Goal: Task Accomplishment & Management: Use online tool/utility

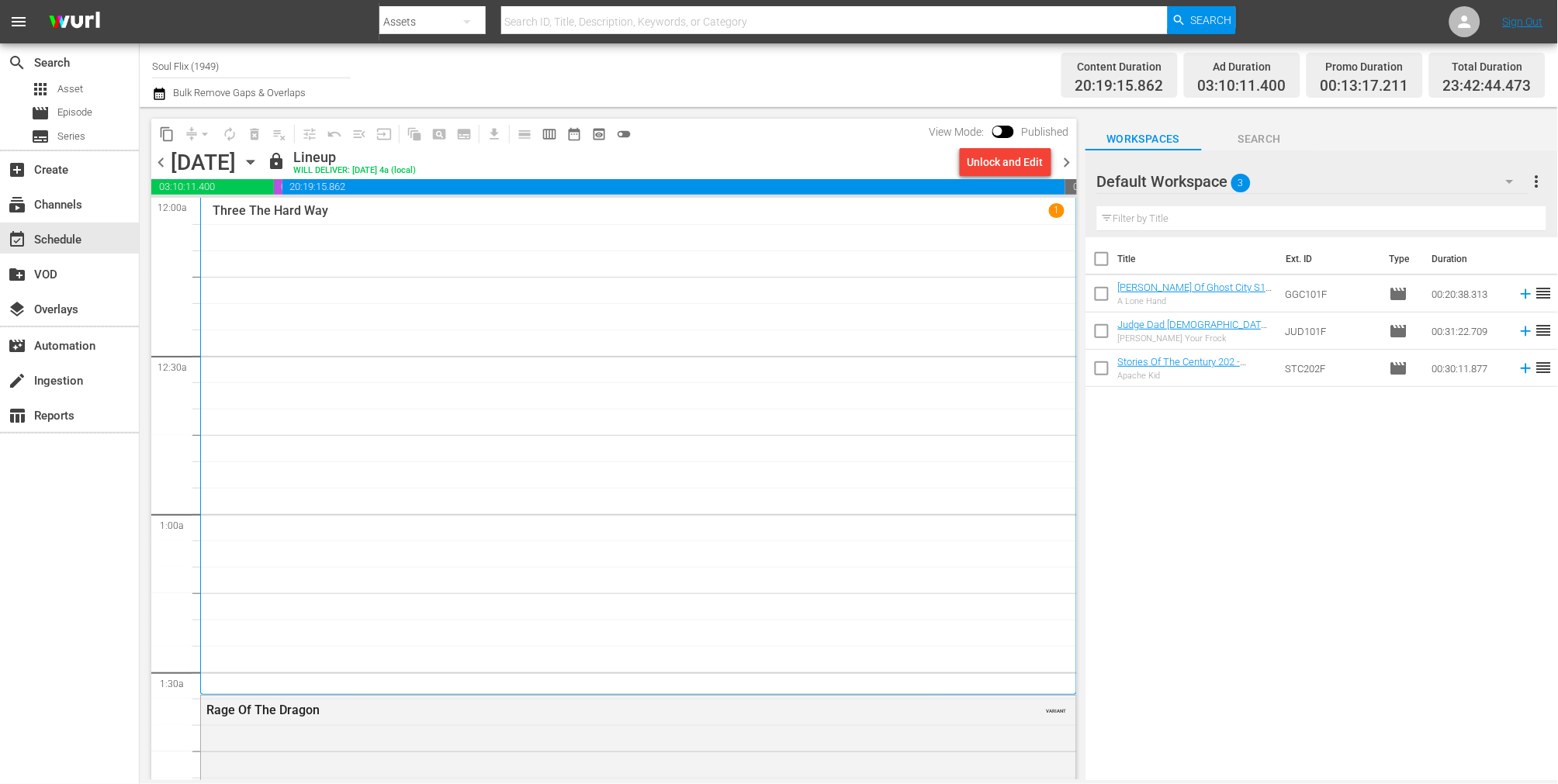
scroll to position [7054, 0]
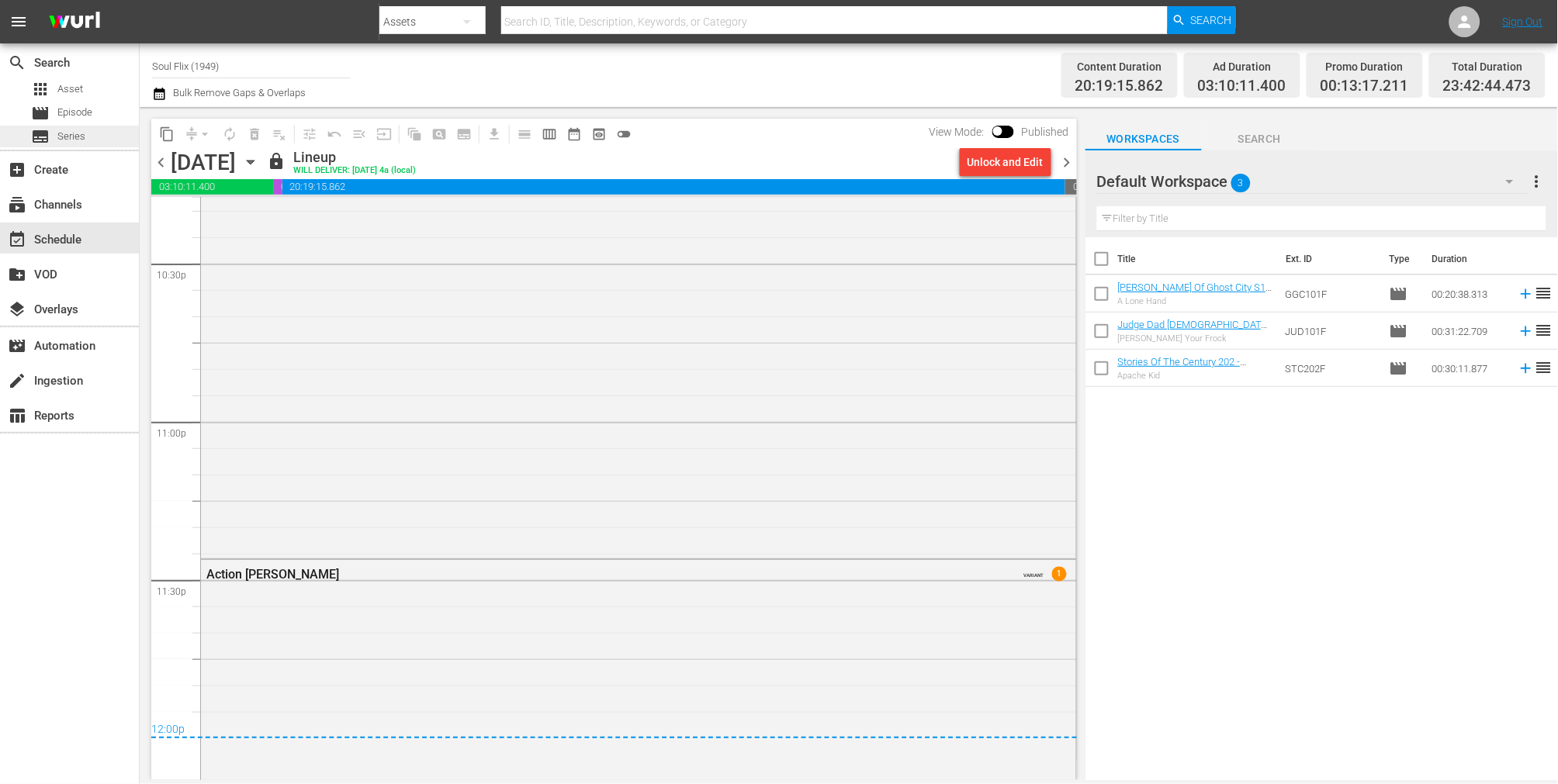
click at [570, 134] on span "date_range_outlined" at bounding box center [575, 135] width 16 height 16
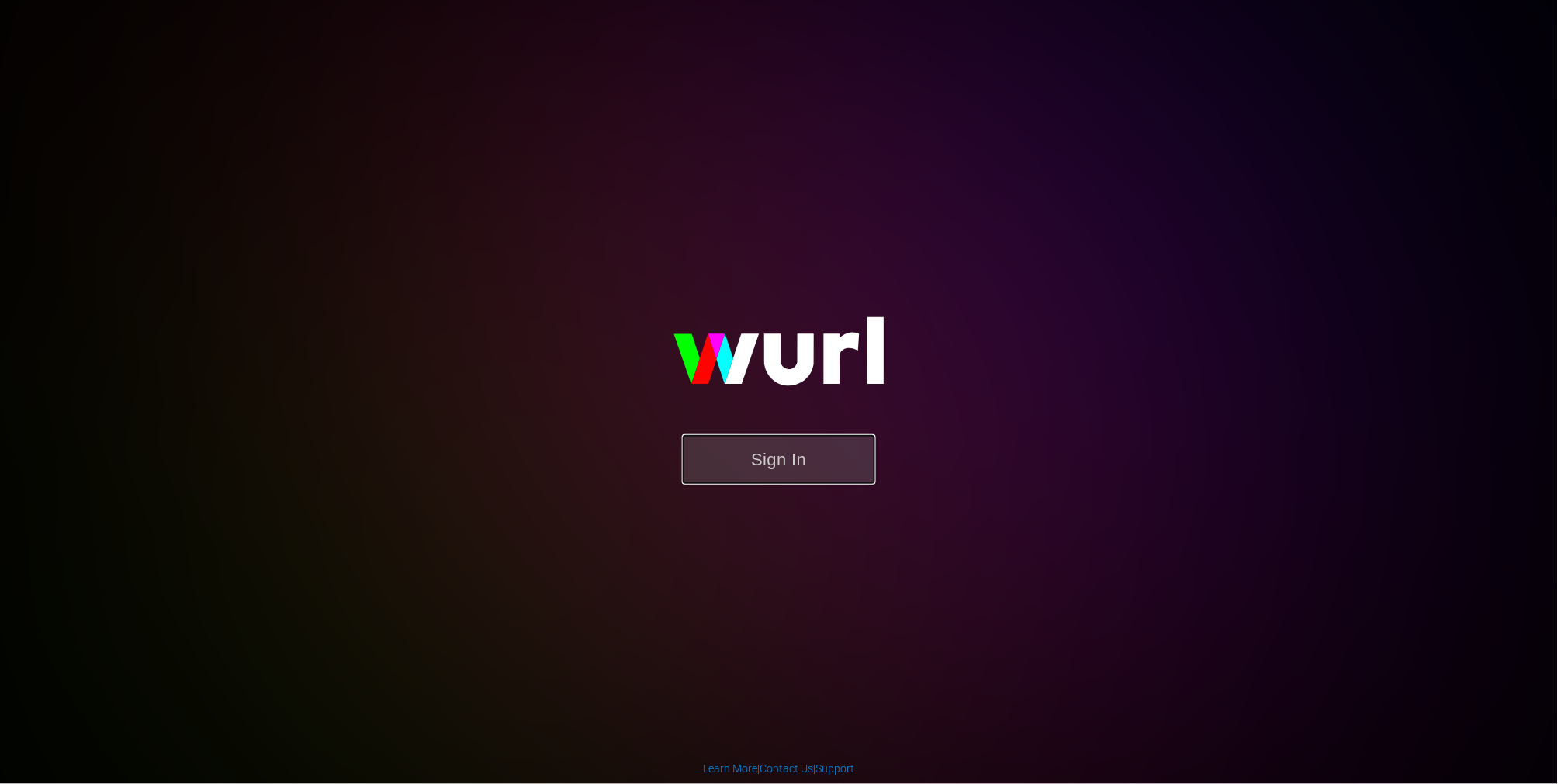
click at [769, 449] on button "Sign In" at bounding box center [779, 459] width 194 height 50
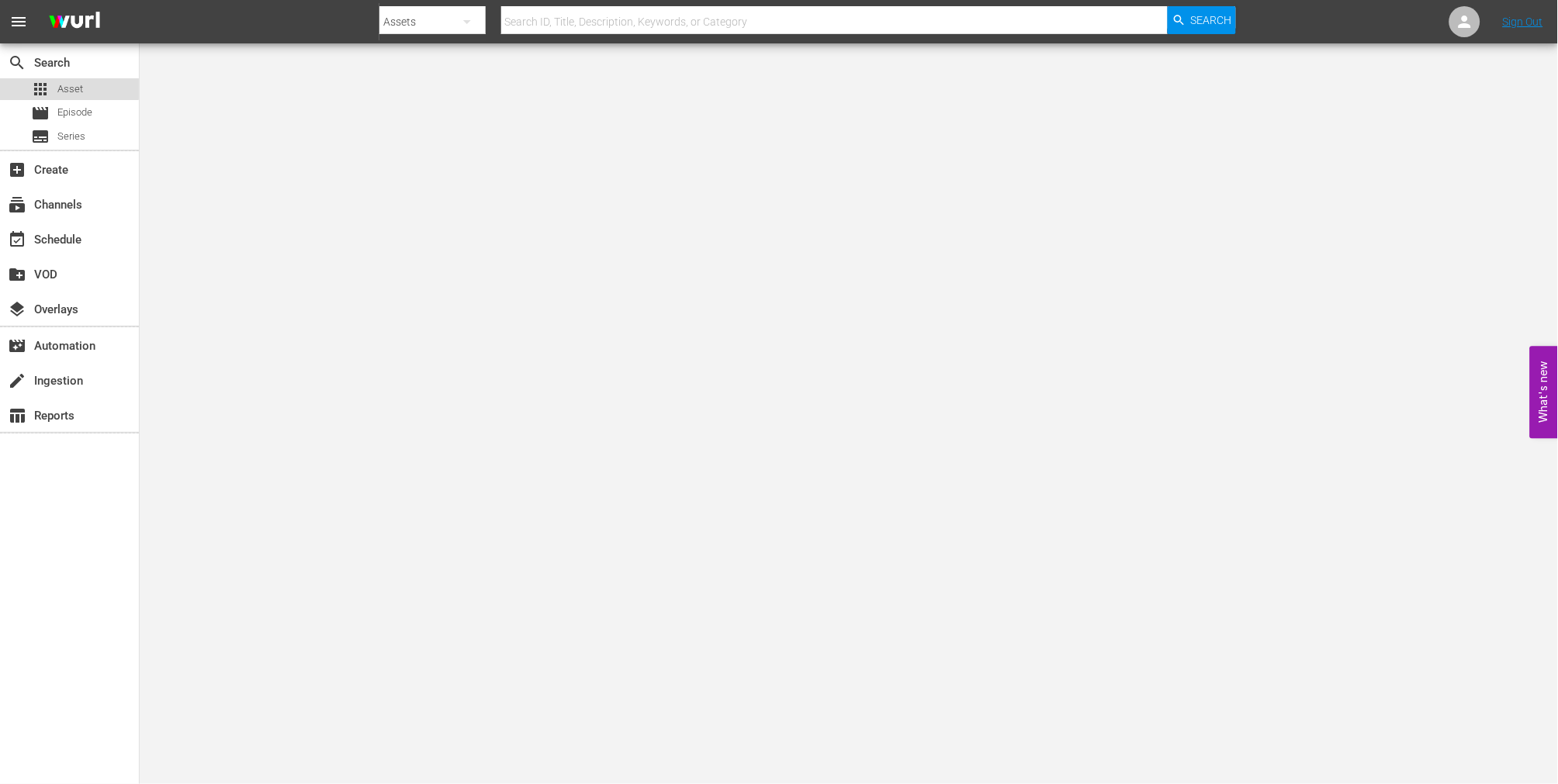
click at [64, 80] on div "apps Asset" at bounding box center [57, 90] width 52 height 22
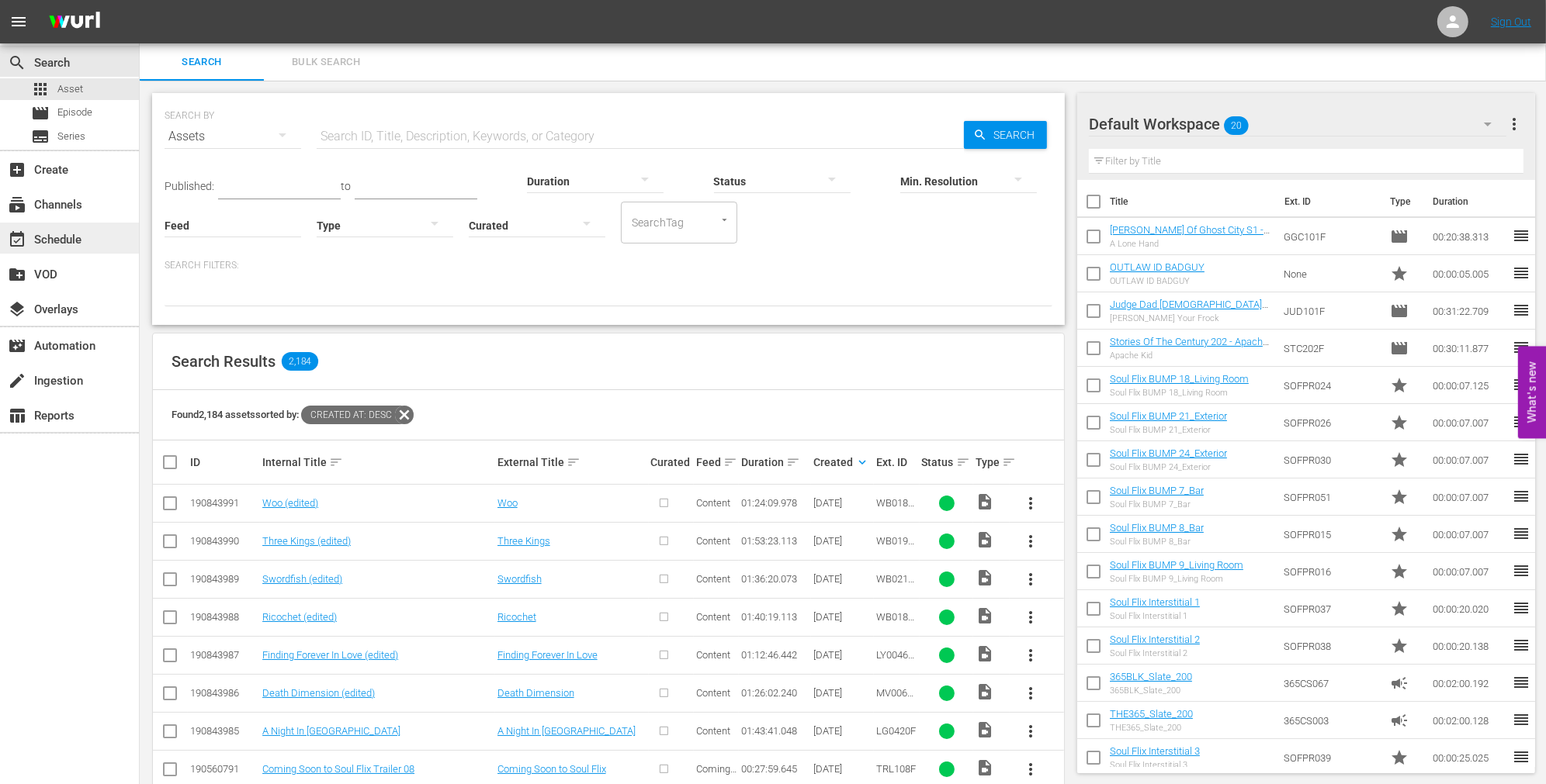
click at [86, 226] on div "event_available Schedule" at bounding box center [69, 238] width 139 height 31
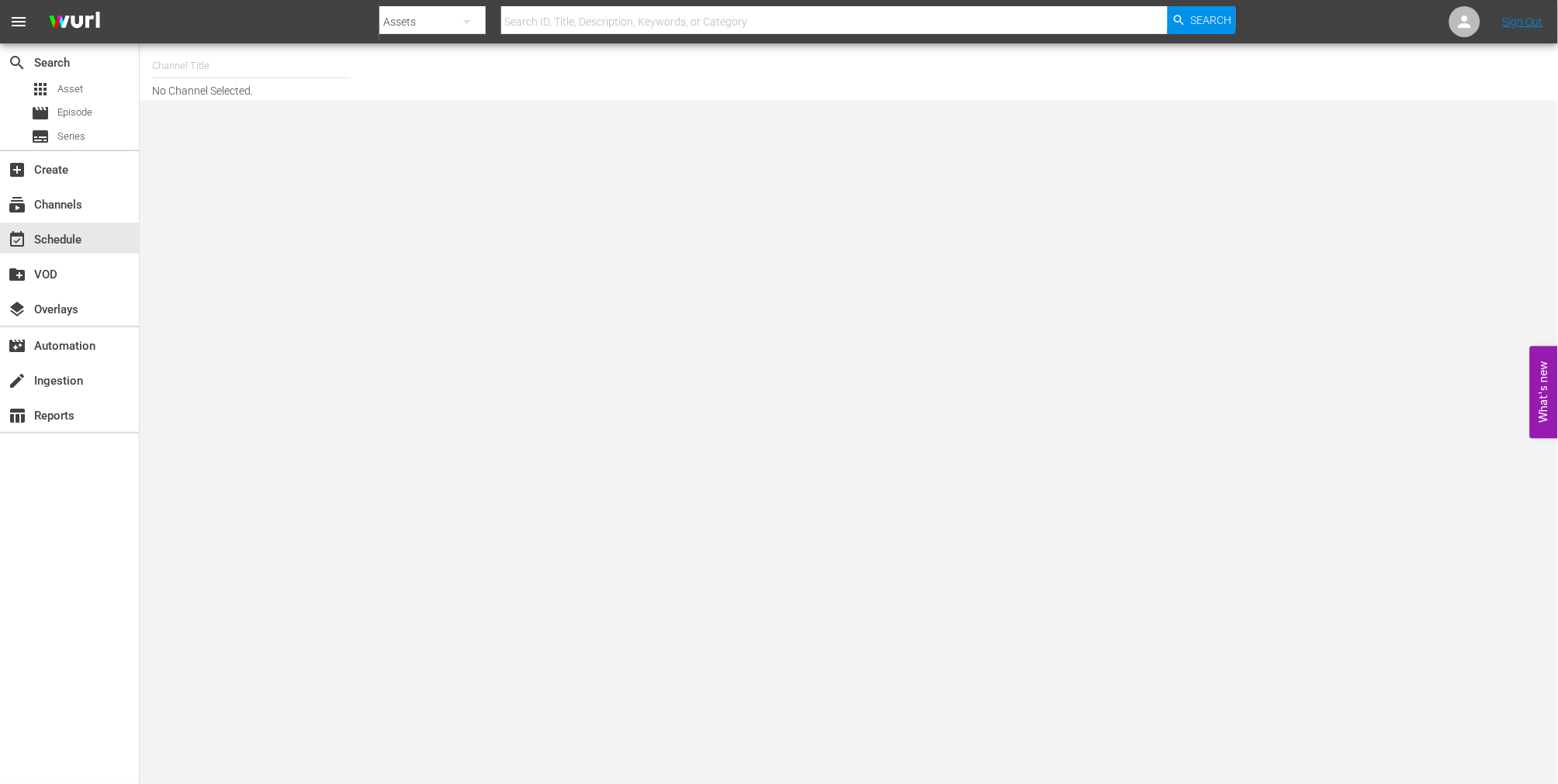
click at [202, 68] on input "text" at bounding box center [252, 66] width 199 height 37
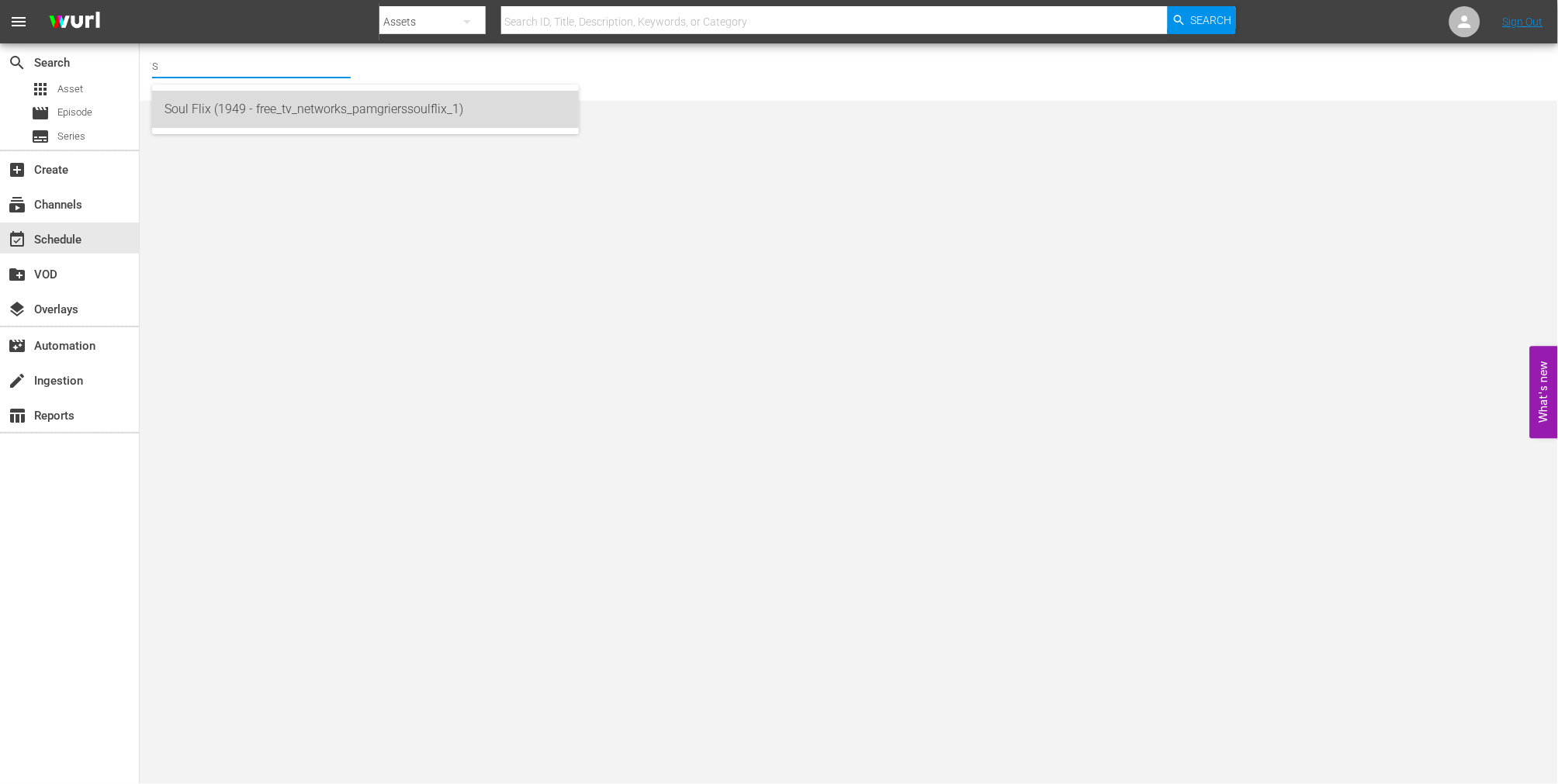
click at [303, 115] on div "Soul Flix (1949 - free_tv_networks_pamgrierssoulflix_1)" at bounding box center [365, 109] width 402 height 37
type input "Soul Flix (1949 - free_tv_networks_pamgrierssoulflix_1)"
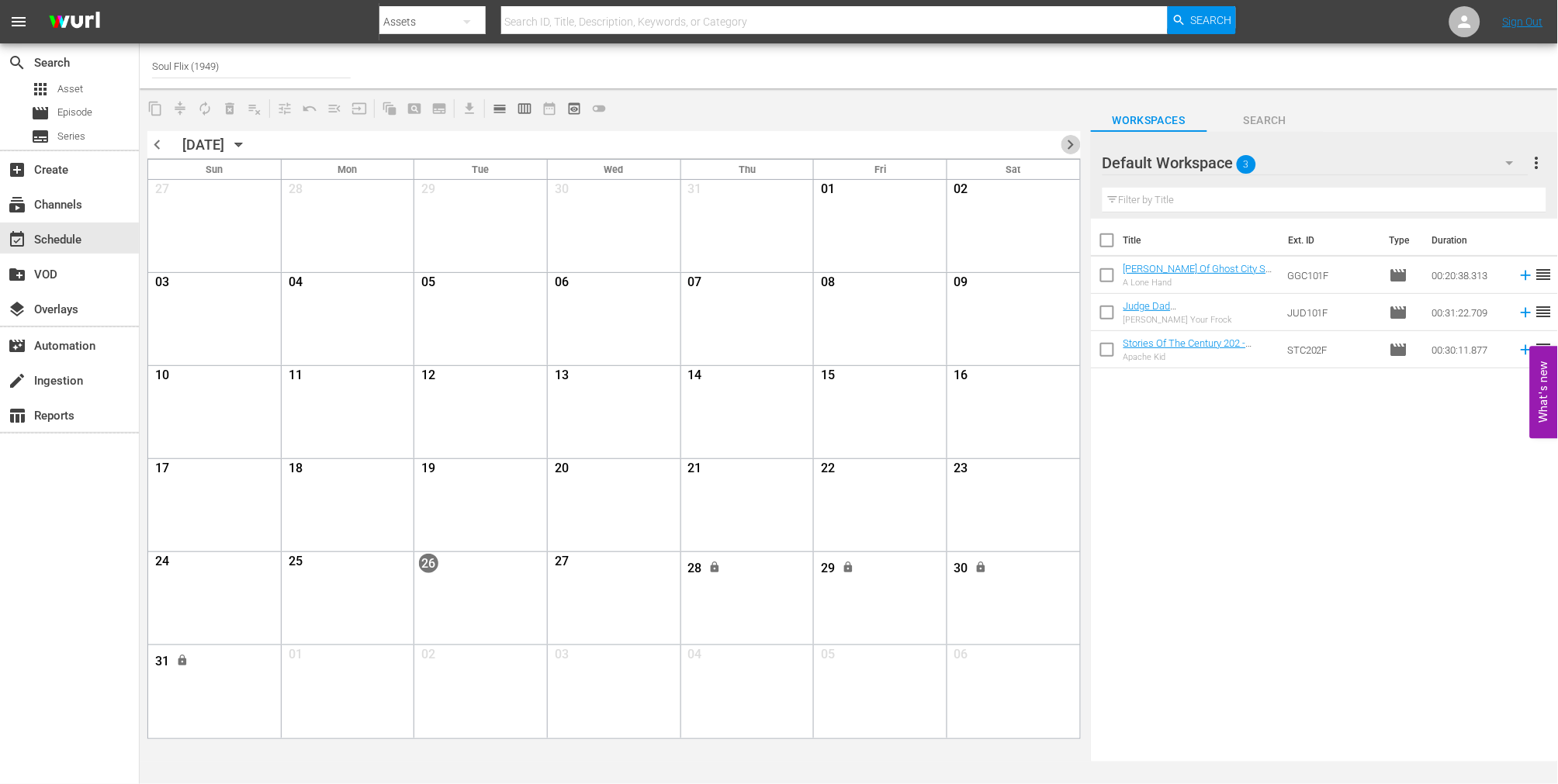
click at [1068, 145] on span "chevron_right" at bounding box center [1072, 145] width 20 height 20
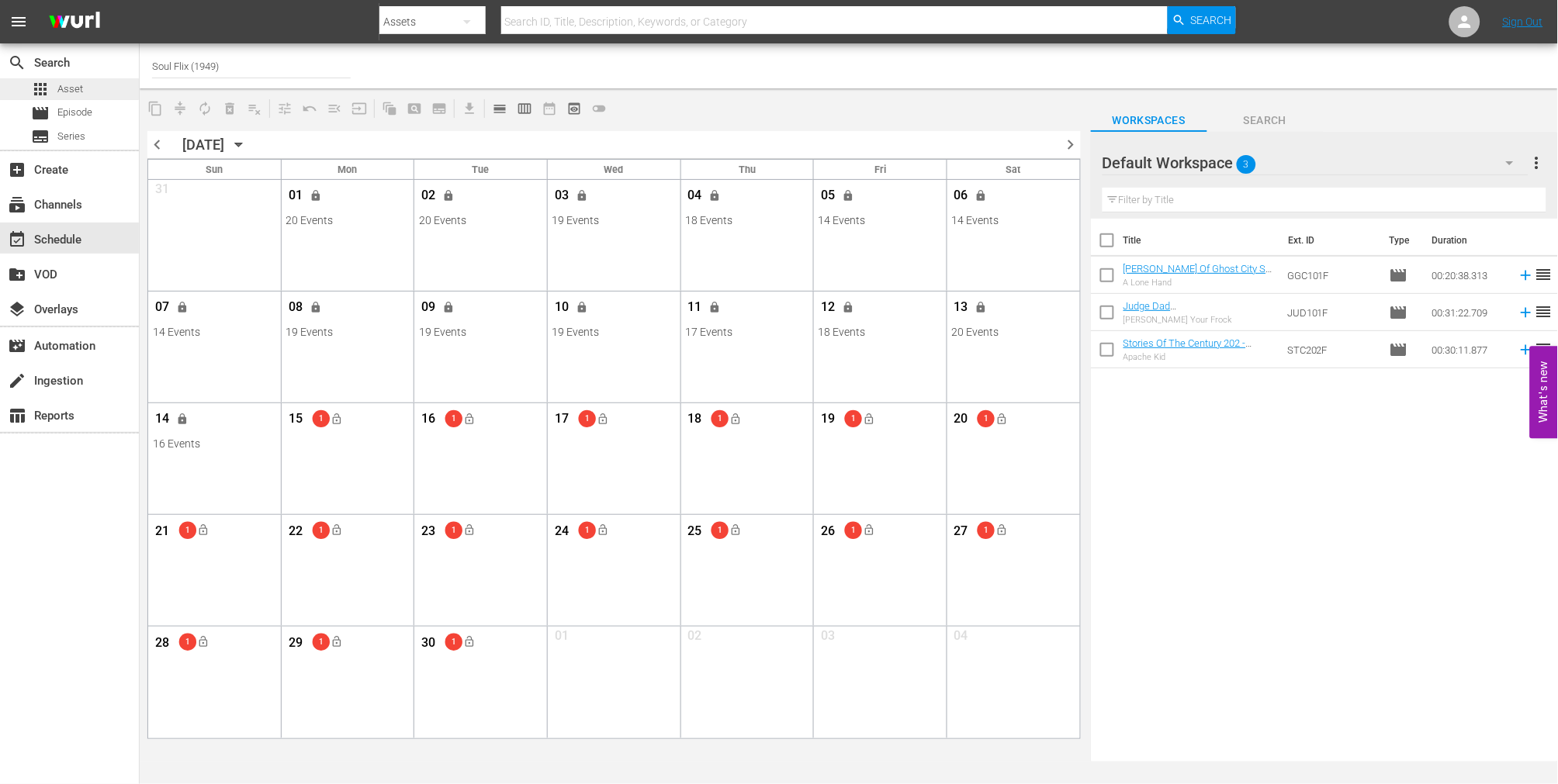
click at [91, 90] on div "apps Asset" at bounding box center [69, 90] width 139 height 22
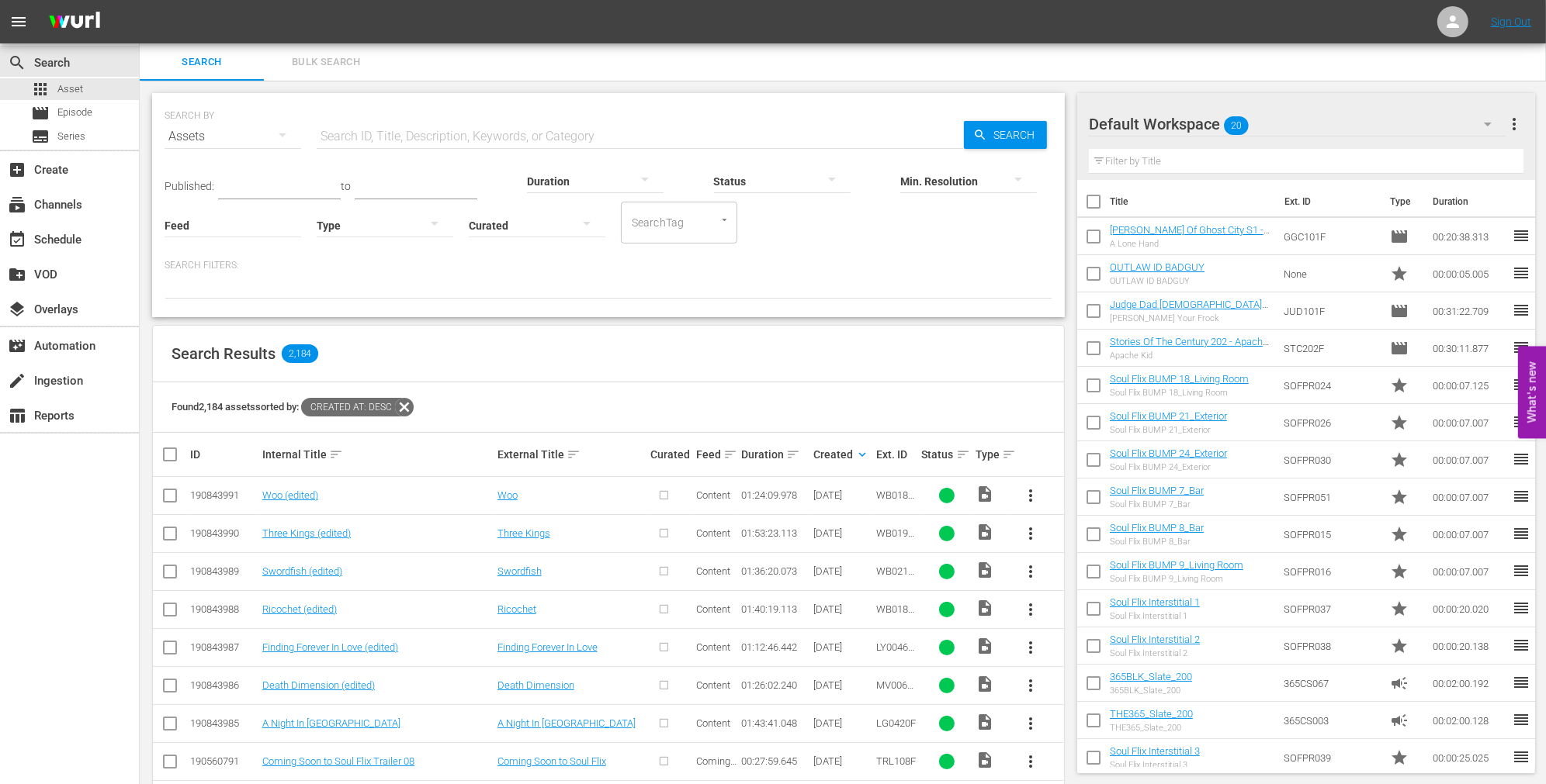
click at [385, 138] on input "text" at bounding box center [641, 137] width 648 height 37
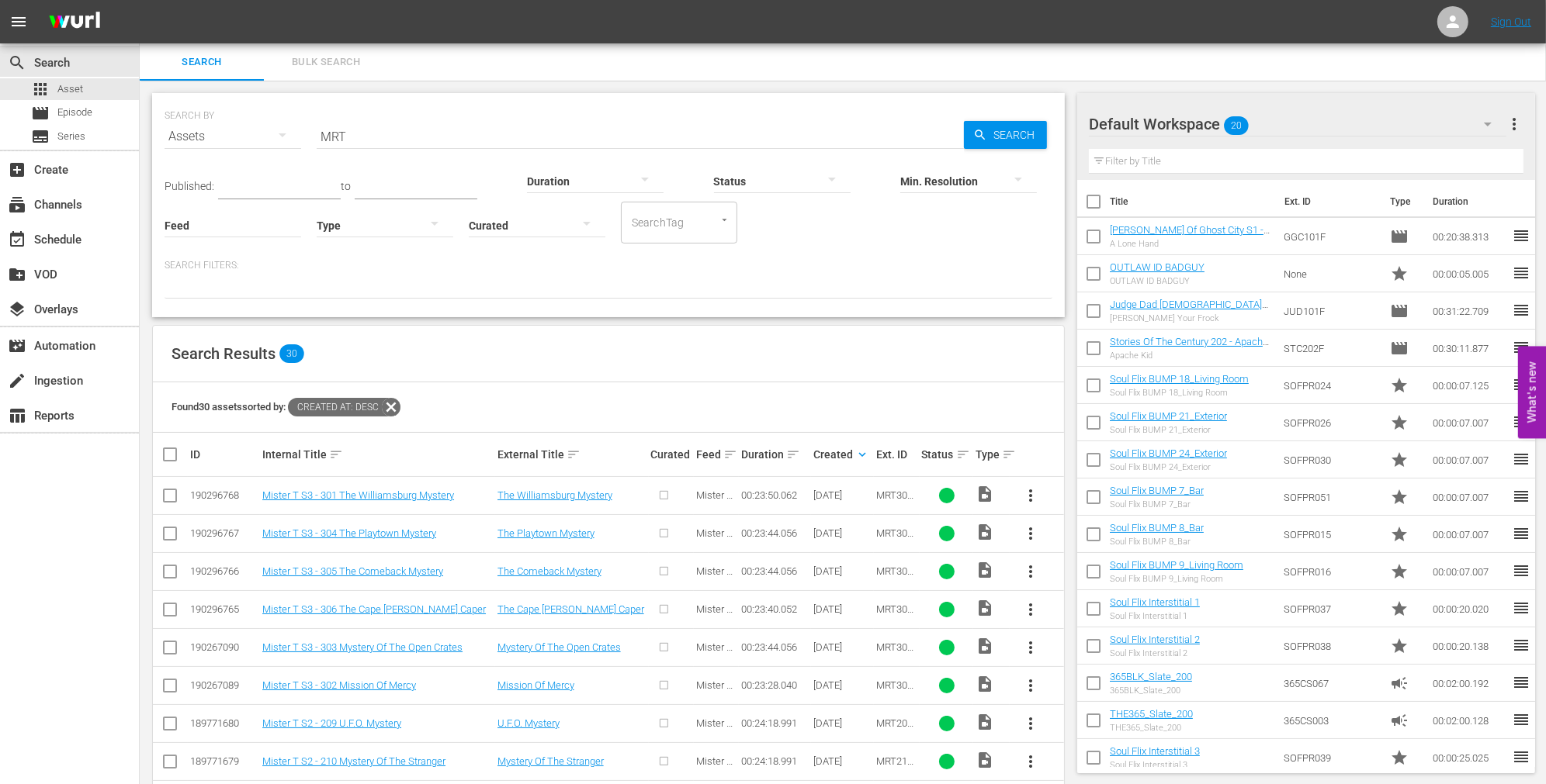
drag, startPoint x: 363, startPoint y: 133, endPoint x: 200, endPoint y: 134, distance: 163.0
click at [200, 134] on div "SEARCH BY Search By Assets Search ID, Title, Description, Keywords, or Category…" at bounding box center [608, 127] width 888 height 56
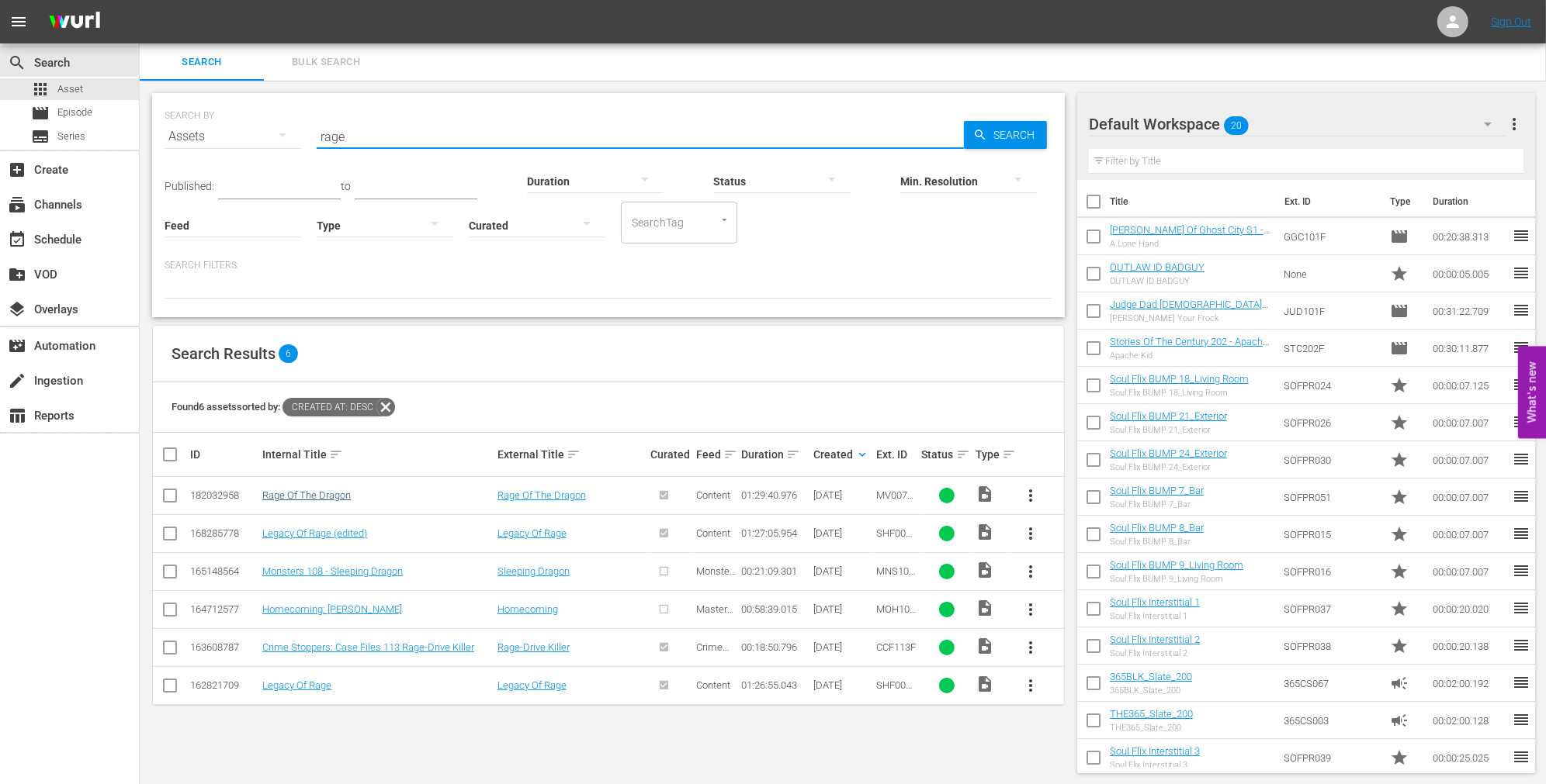
type input "rage"
click at [331, 497] on link "Rage Of The Dragon" at bounding box center [307, 496] width 89 height 12
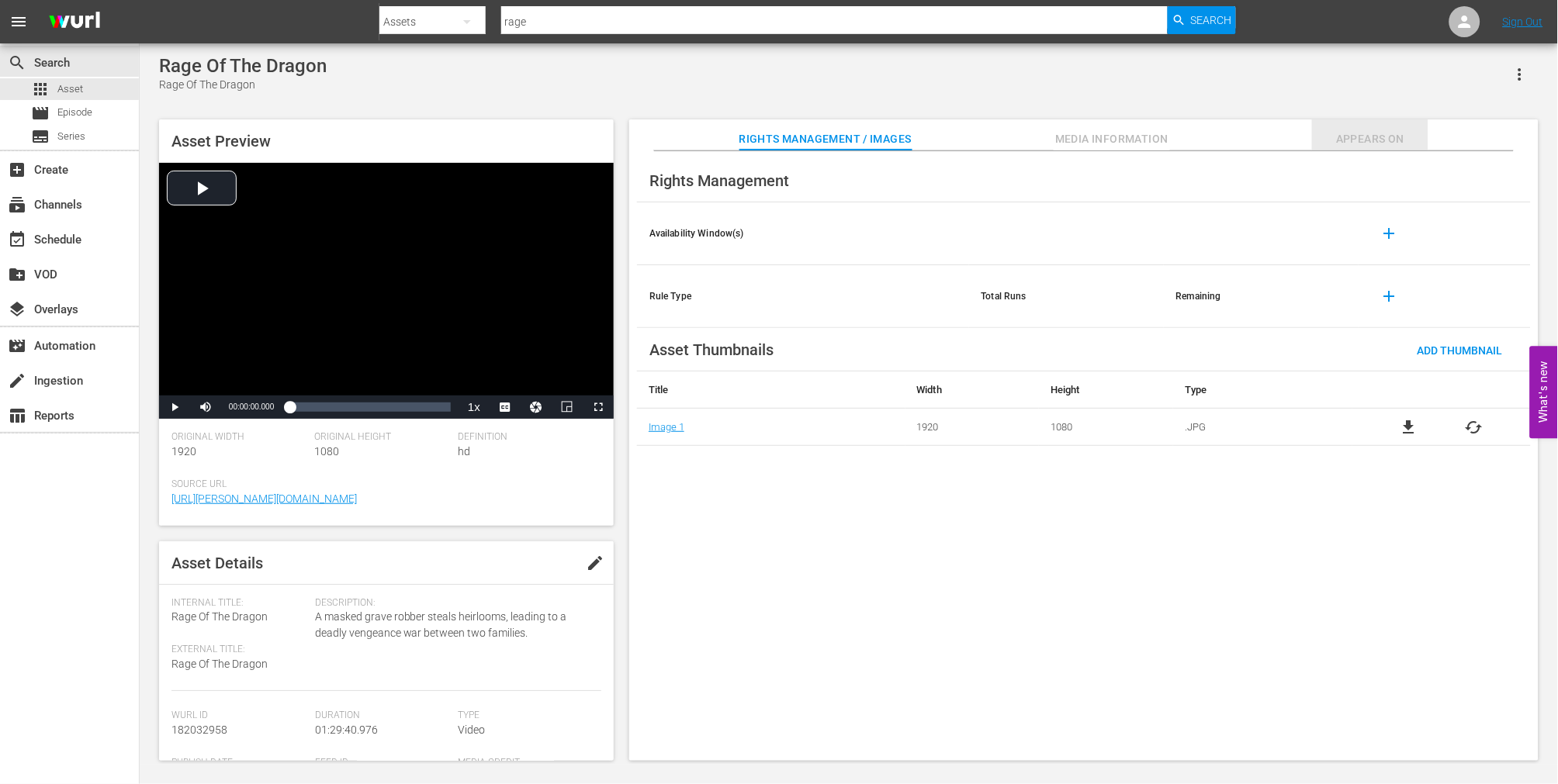
click at [1344, 140] on span "Appears On" at bounding box center [1370, 140] width 116 height 20
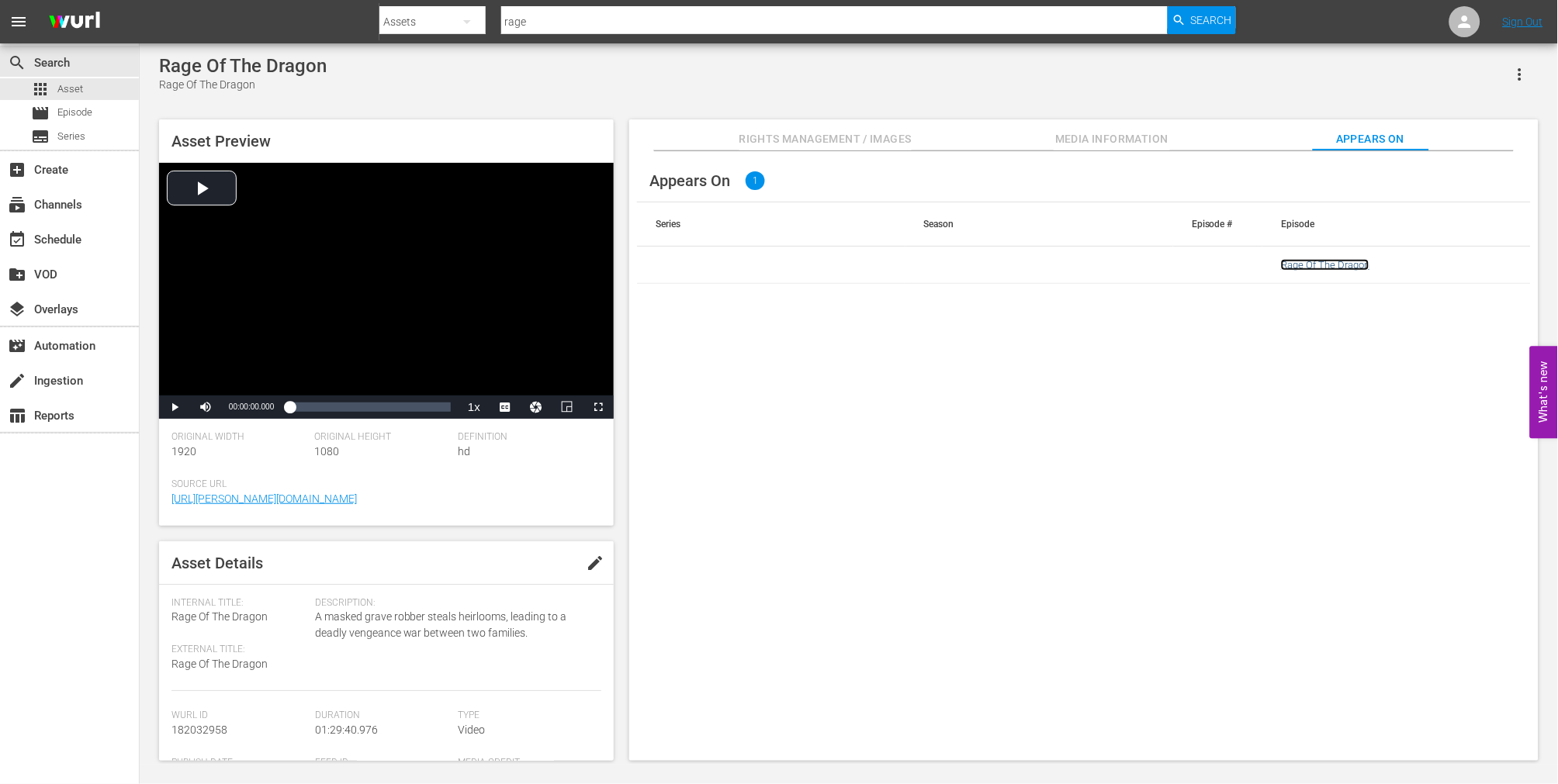
click at [1338, 259] on link "Rage Of The Dragon" at bounding box center [1326, 265] width 89 height 12
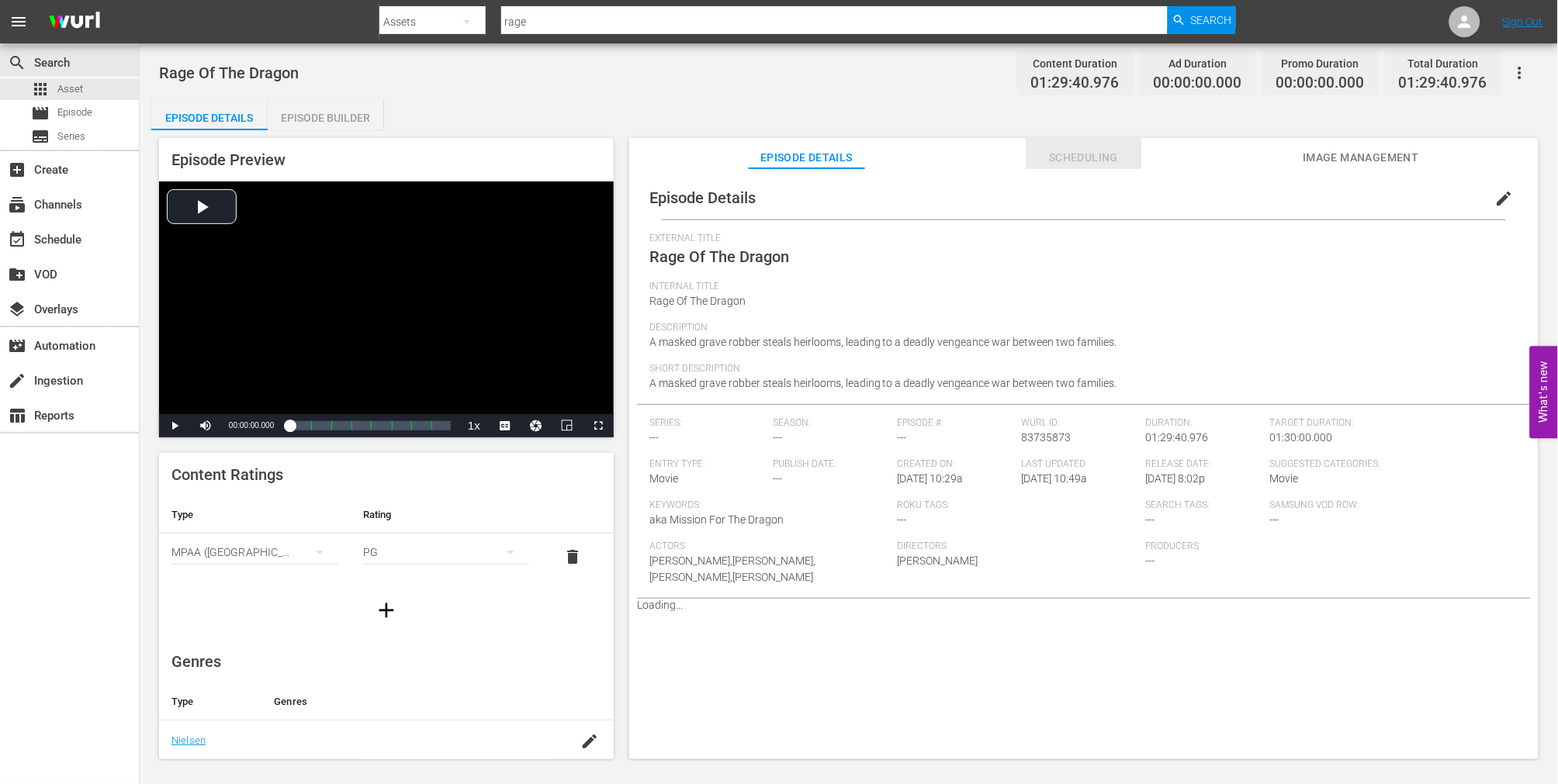
click at [1114, 157] on span "Scheduling" at bounding box center [1084, 158] width 116 height 20
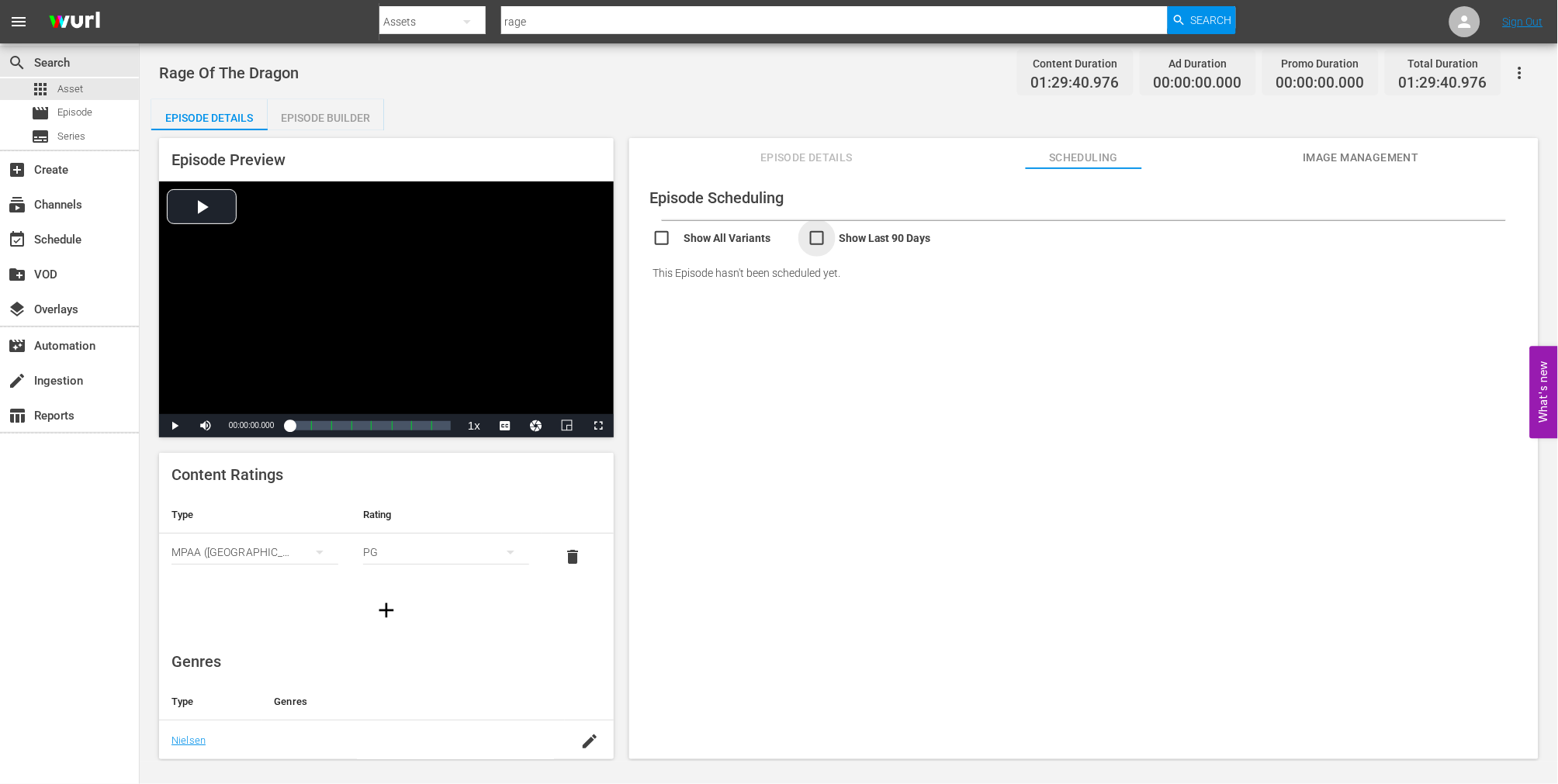
click at [855, 237] on input "checkbox" at bounding box center [886, 240] width 156 height 23
checkbox input "true"
click at [746, 244] on input "checkbox" at bounding box center [730, 243] width 156 height 23
checkbox input "true"
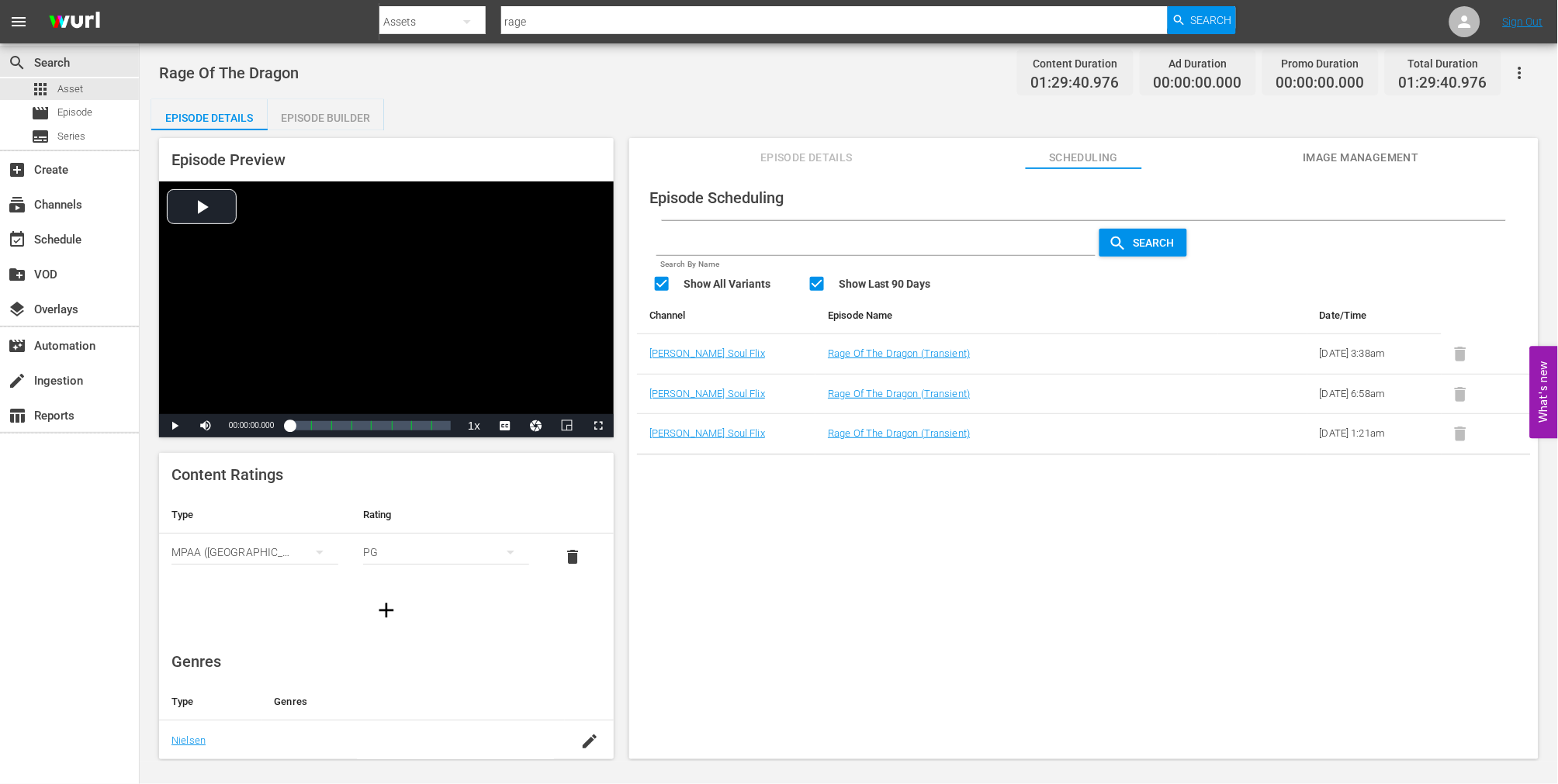
click at [157, 508] on div "Episode Preview Video Player is loading. Play Video Play Mute Current Time 00:0…" at bounding box center [849, 451] width 1396 height 641
